Goal: Task Accomplishment & Management: Manage account settings

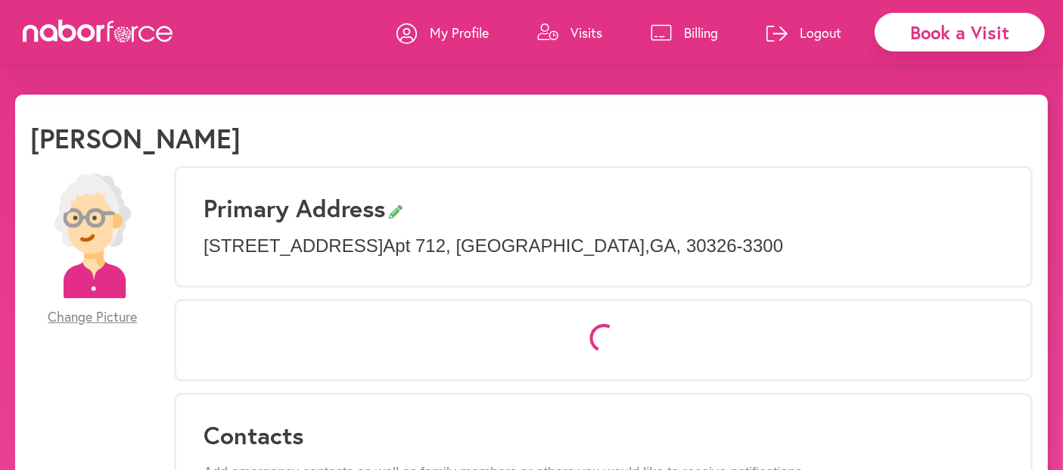
select select "*"
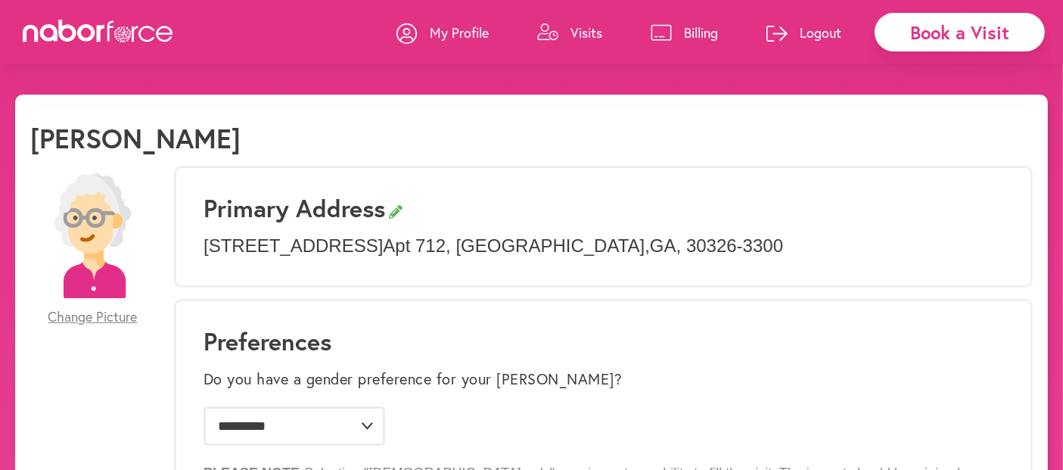
click at [704, 35] on p "Billing" at bounding box center [701, 32] width 34 height 18
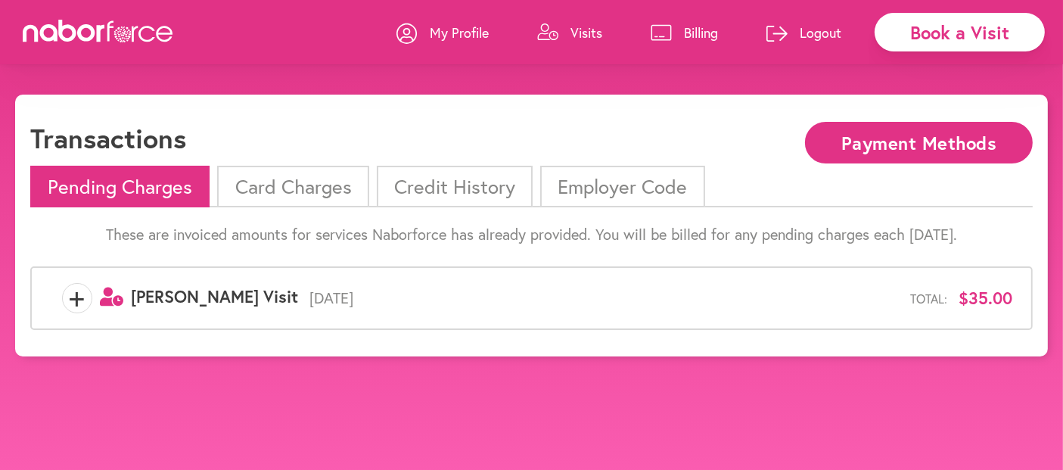
click at [581, 34] on p "Visits" at bounding box center [587, 32] width 32 height 18
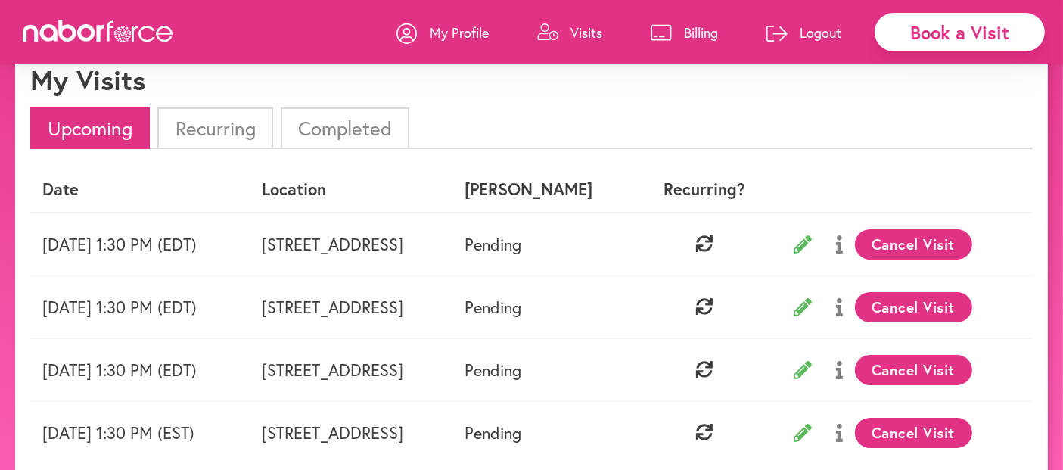
scroll to position [84, 0]
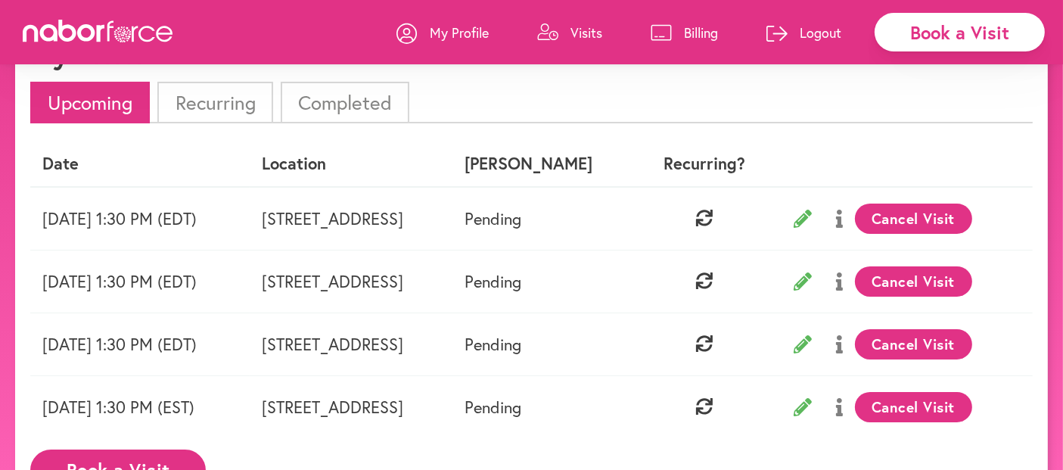
click at [712, 33] on p "Billing" at bounding box center [701, 32] width 34 height 18
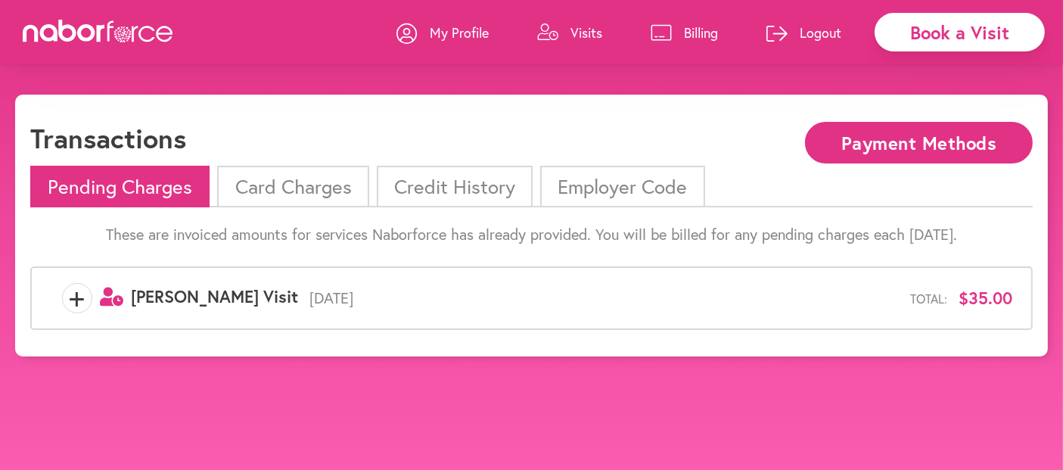
click at [586, 35] on p "Visits" at bounding box center [587, 32] width 32 height 18
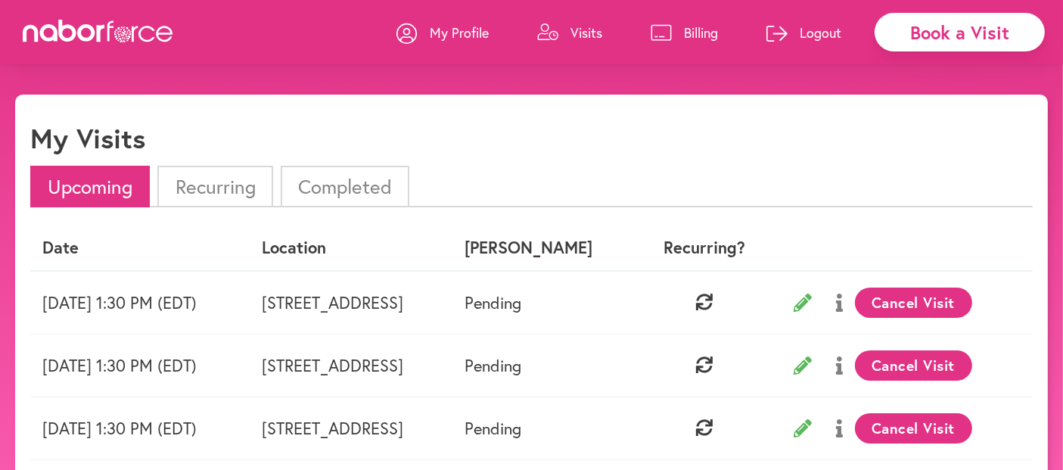
click at [966, 293] on button "Cancel Visit" at bounding box center [913, 303] width 117 height 30
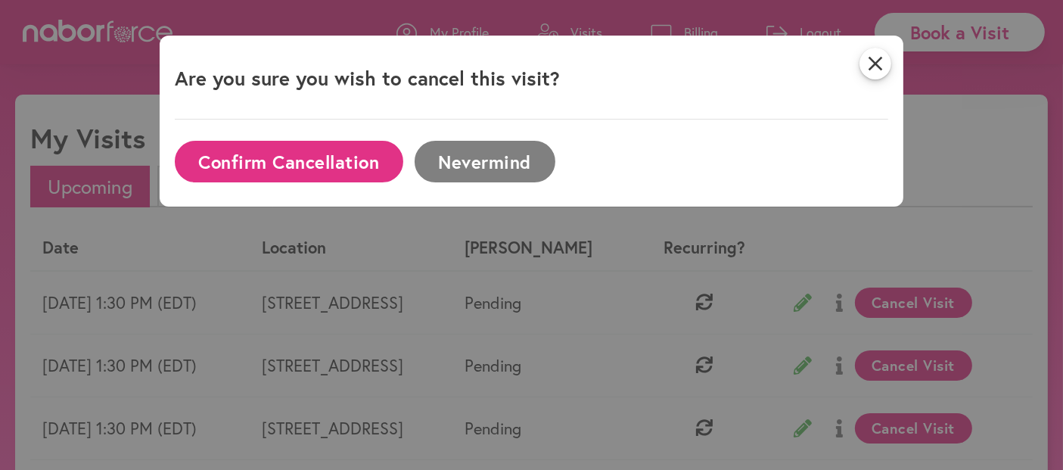
click at [290, 159] on button "Confirm Cancellation" at bounding box center [289, 162] width 229 height 42
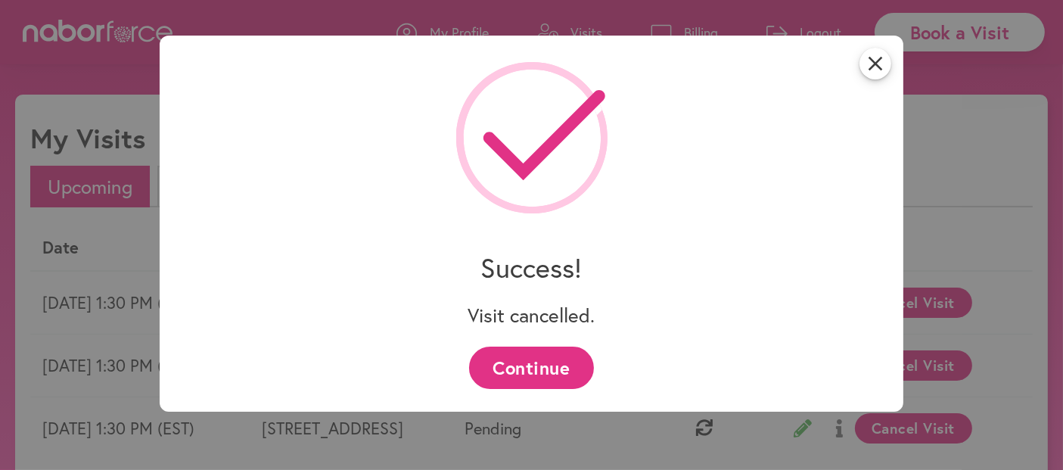
click at [530, 371] on button "Continue" at bounding box center [531, 368] width 125 height 42
